Goal: Information Seeking & Learning: Learn about a topic

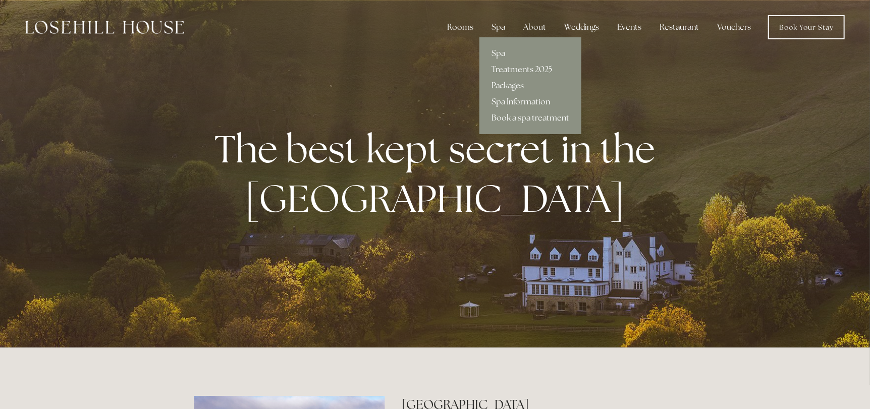
click at [516, 100] on link "Spa Information" at bounding box center [530, 102] width 102 height 16
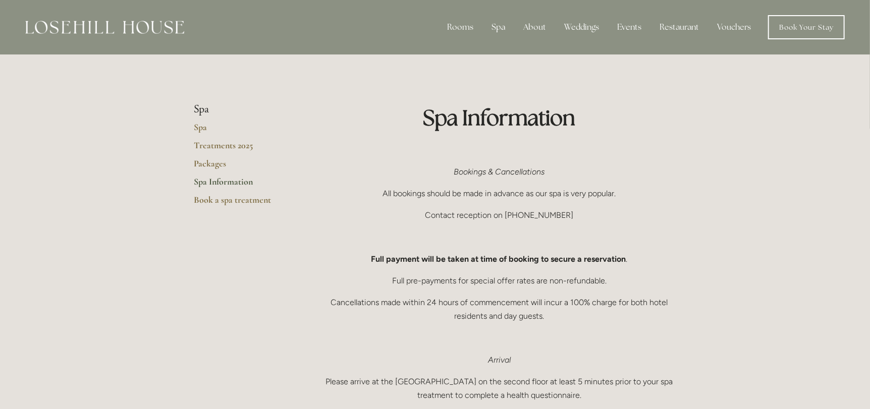
click at [139, 21] on img at bounding box center [104, 27] width 159 height 13
